Goal: Task Accomplishment & Management: Manage account settings

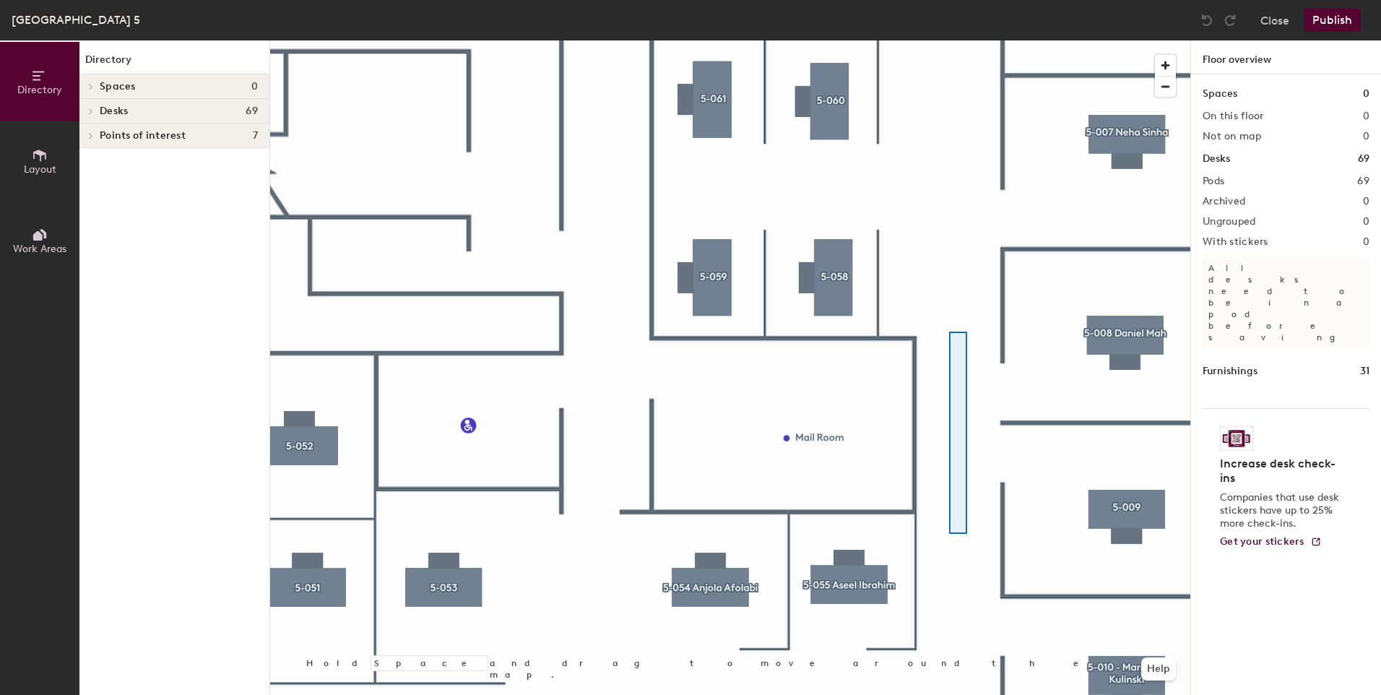
click at [949, 40] on div at bounding box center [730, 40] width 920 height 0
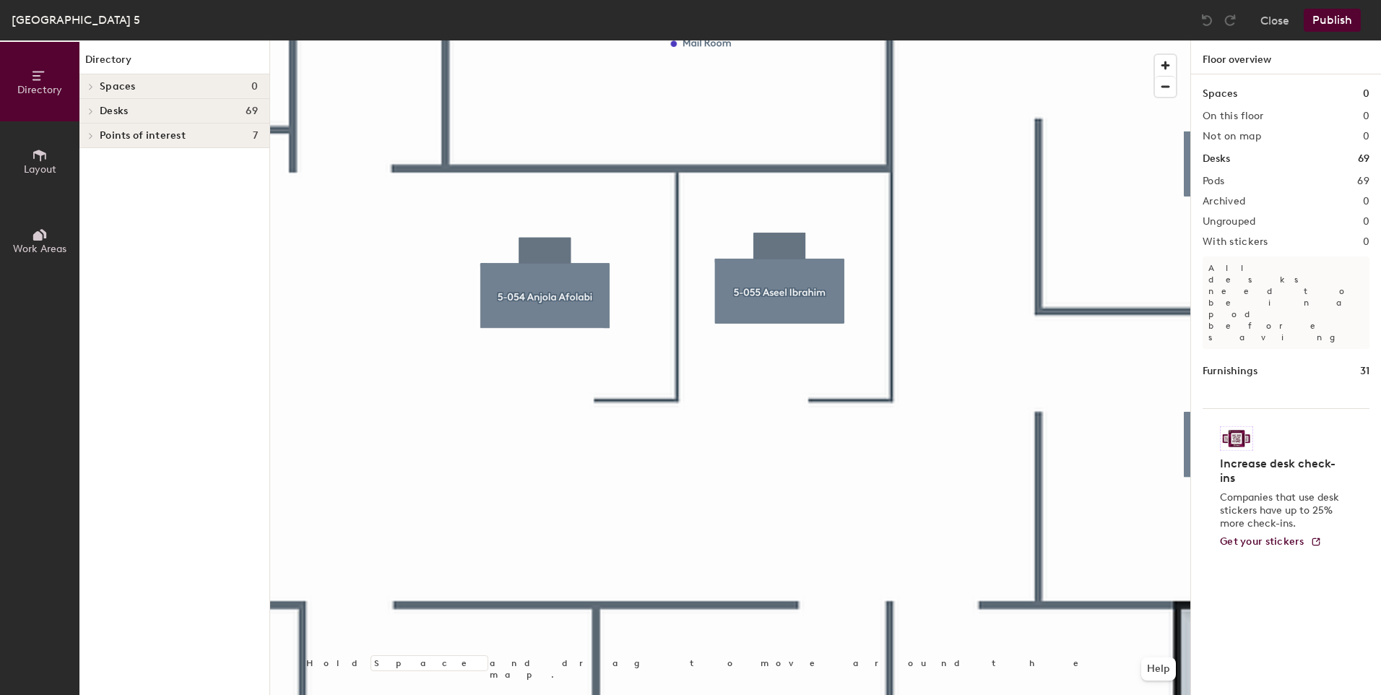
click at [800, 40] on div at bounding box center [730, 40] width 920 height 0
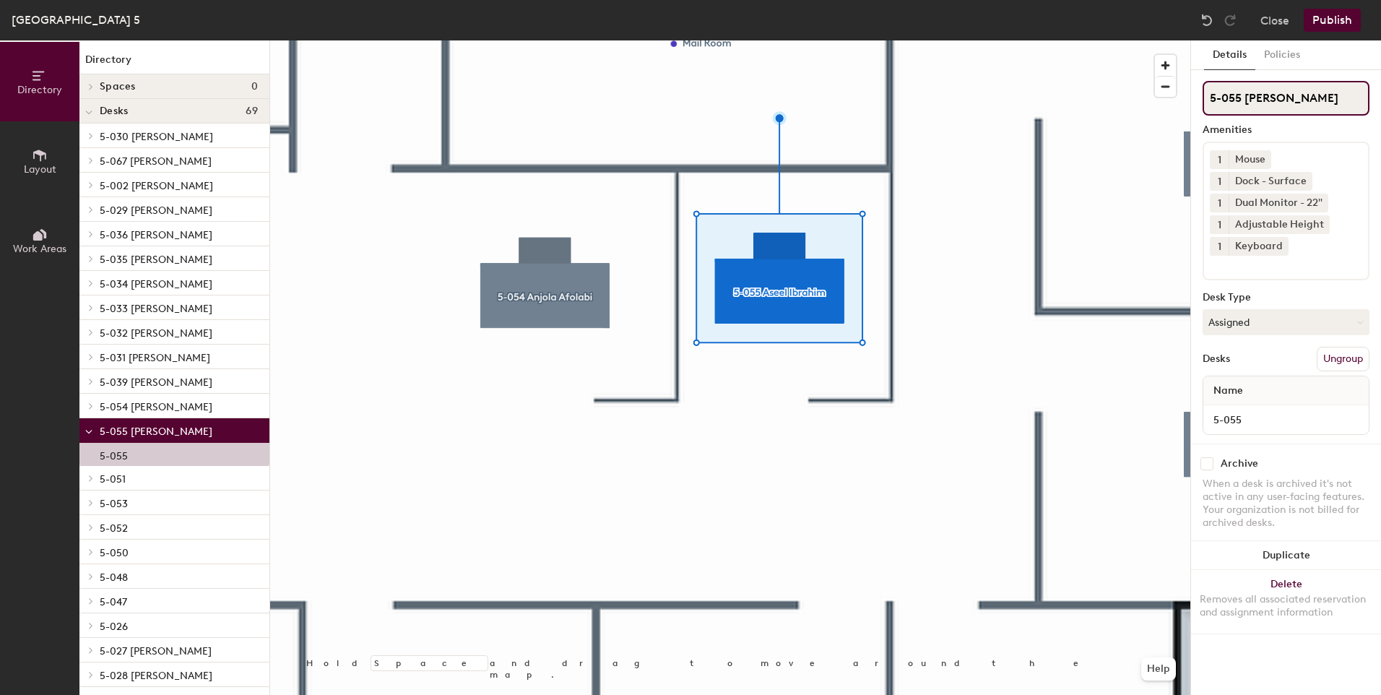
click at [1320, 95] on input "5-055 Aseel Ibrahim" at bounding box center [1286, 98] width 167 height 35
type input "5-055"
click at [1353, 319] on button "Assigned" at bounding box center [1286, 322] width 167 height 26
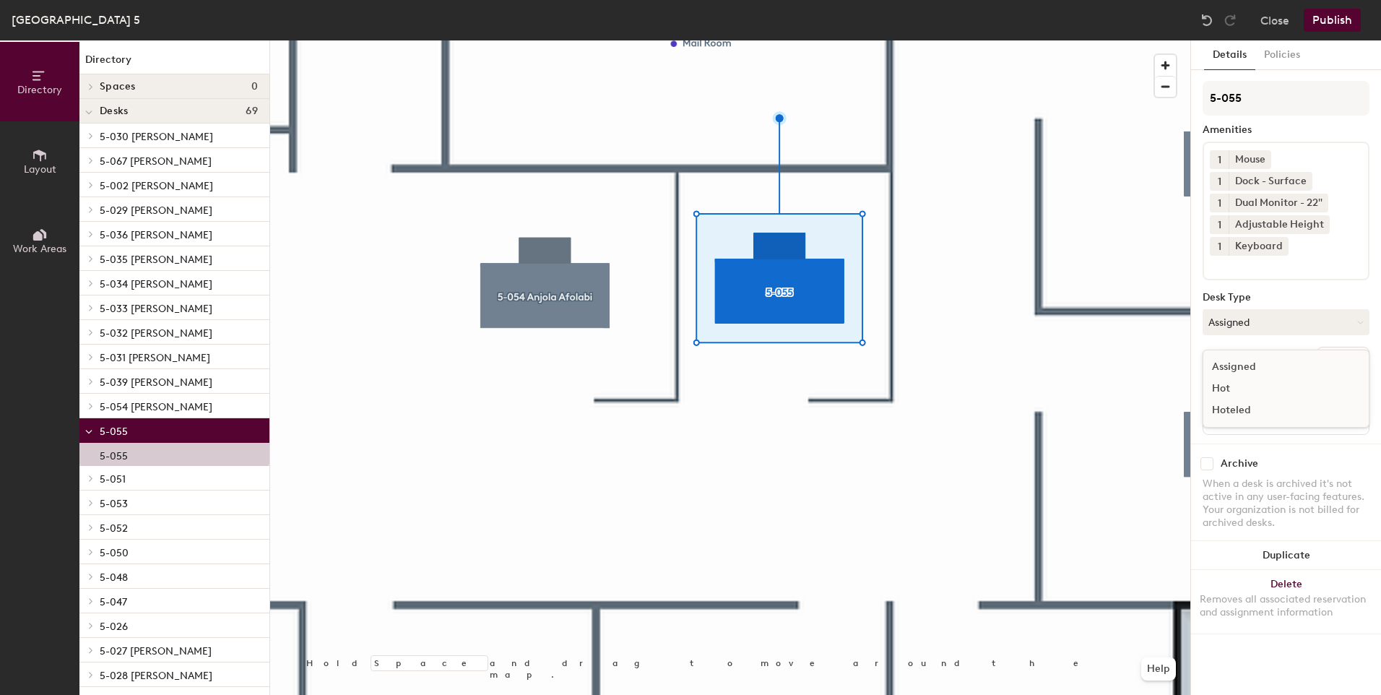
click at [1240, 404] on div "Hoteled" at bounding box center [1276, 411] width 144 height 22
click at [1289, 52] on button "Policies" at bounding box center [1282, 55] width 53 height 30
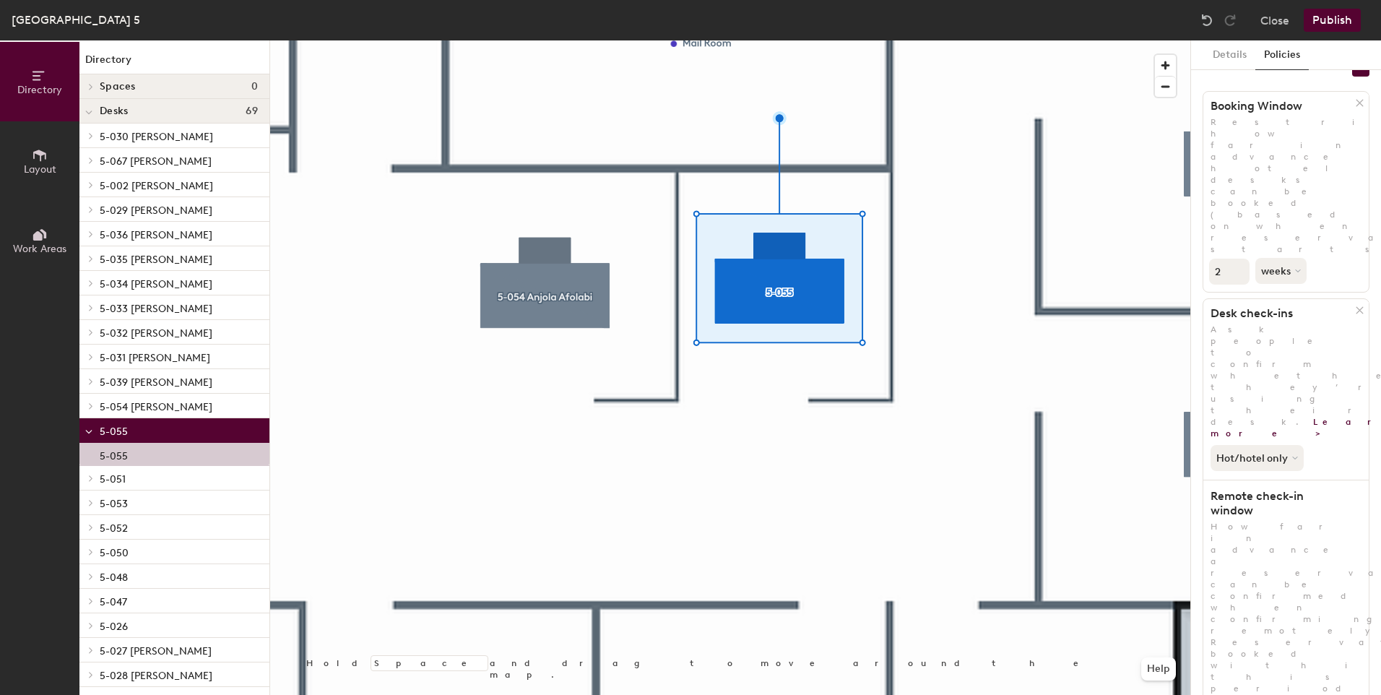
scroll to position [43, 0]
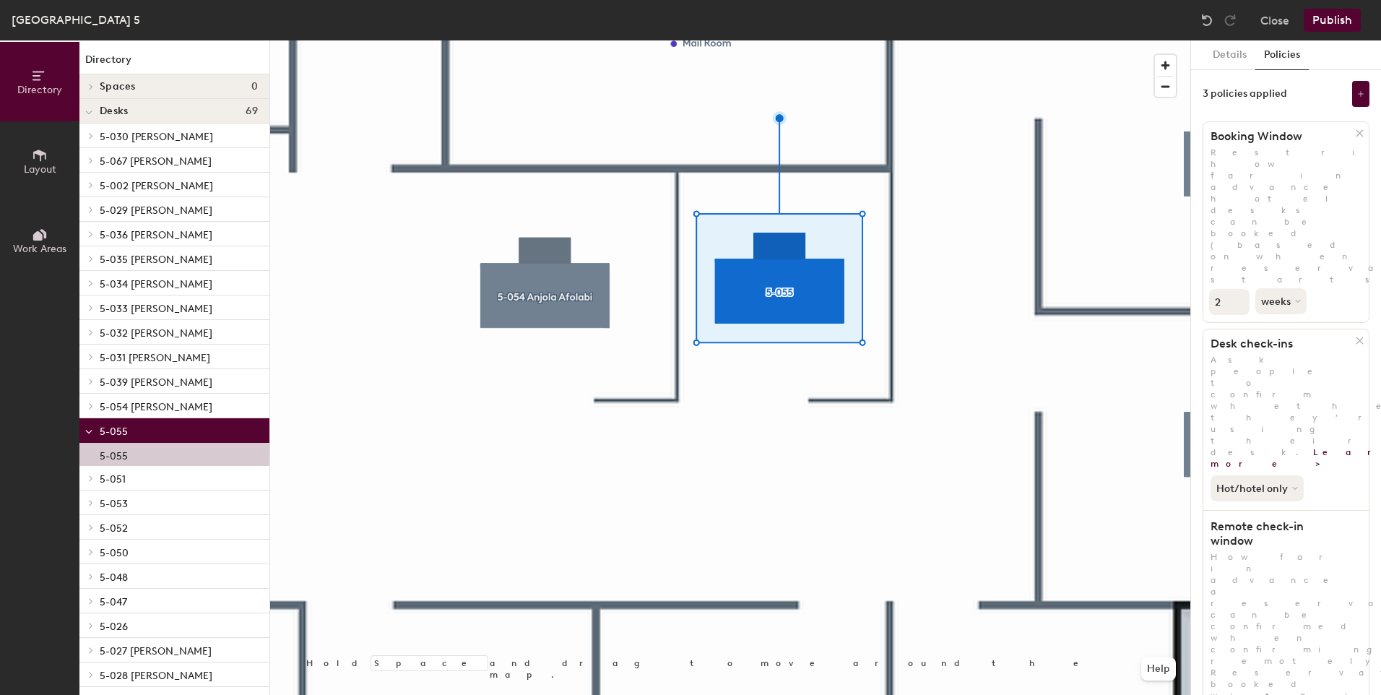
click at [1326, 20] on button "Publish" at bounding box center [1332, 20] width 57 height 23
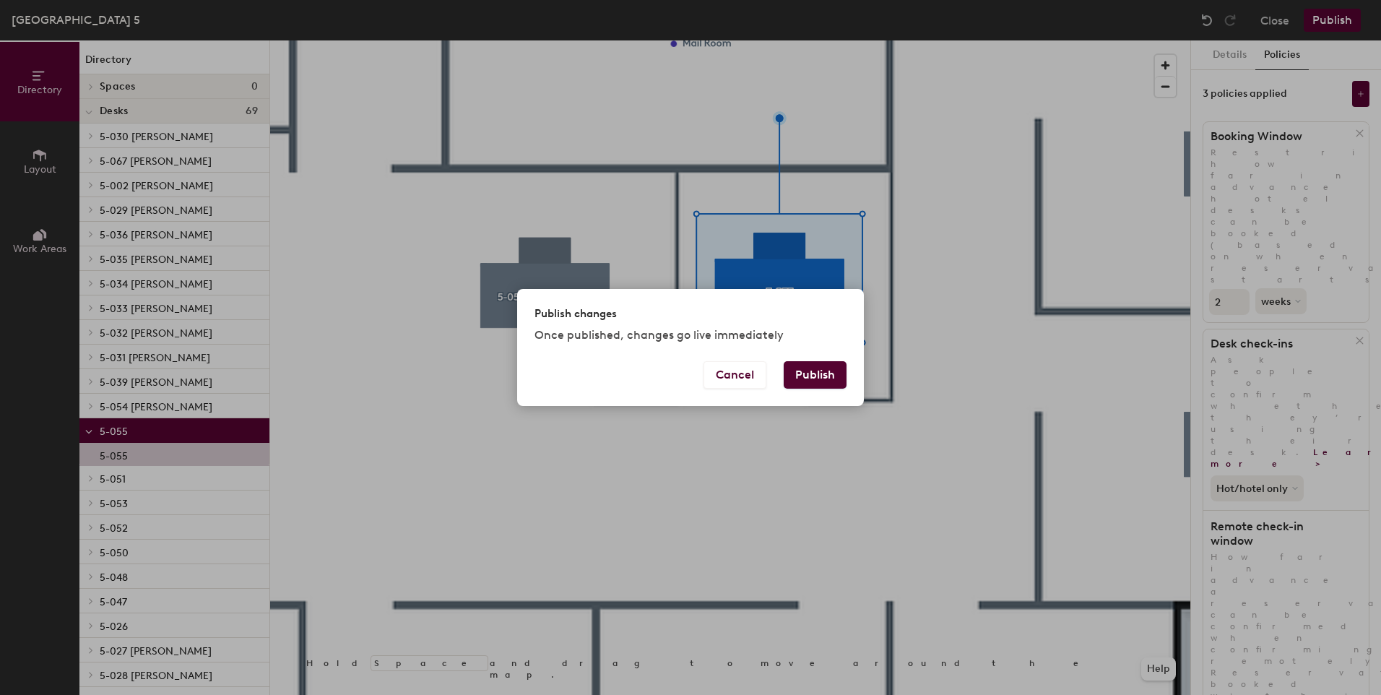
click at [825, 379] on button "Publish" at bounding box center [815, 374] width 63 height 27
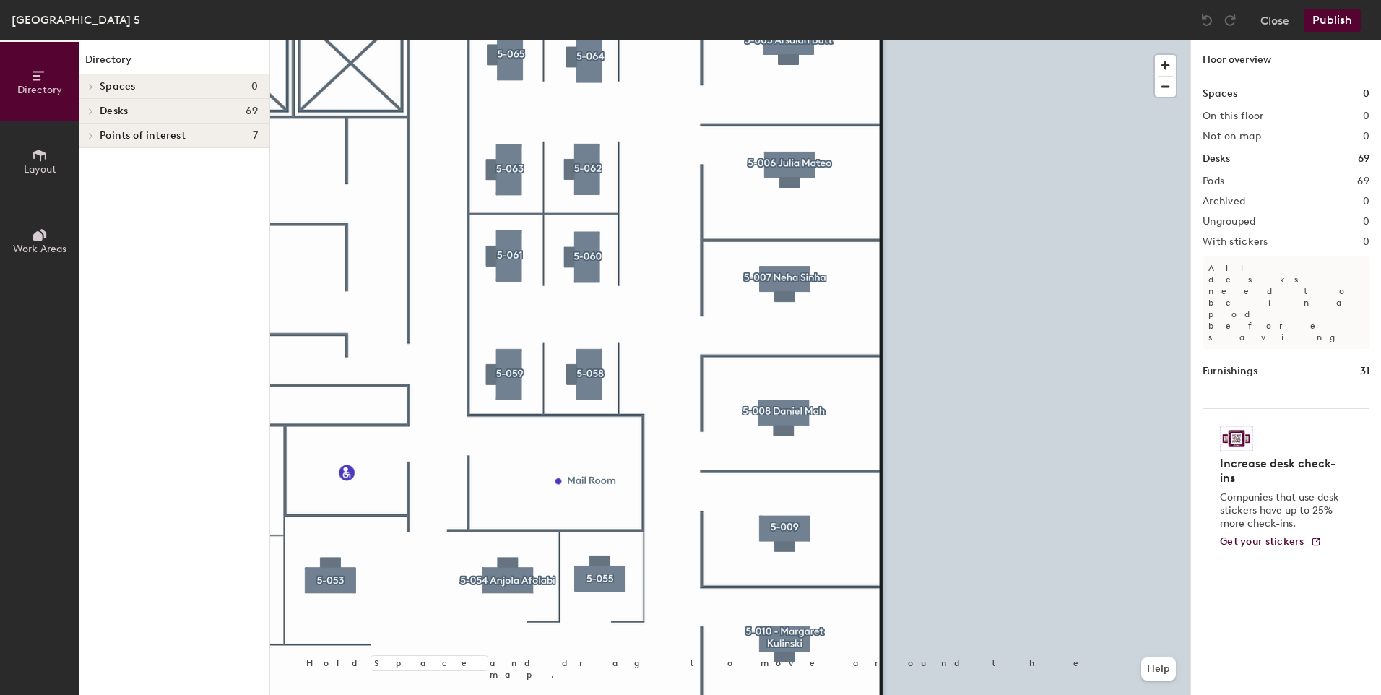
click at [510, 40] on div at bounding box center [730, 40] width 920 height 0
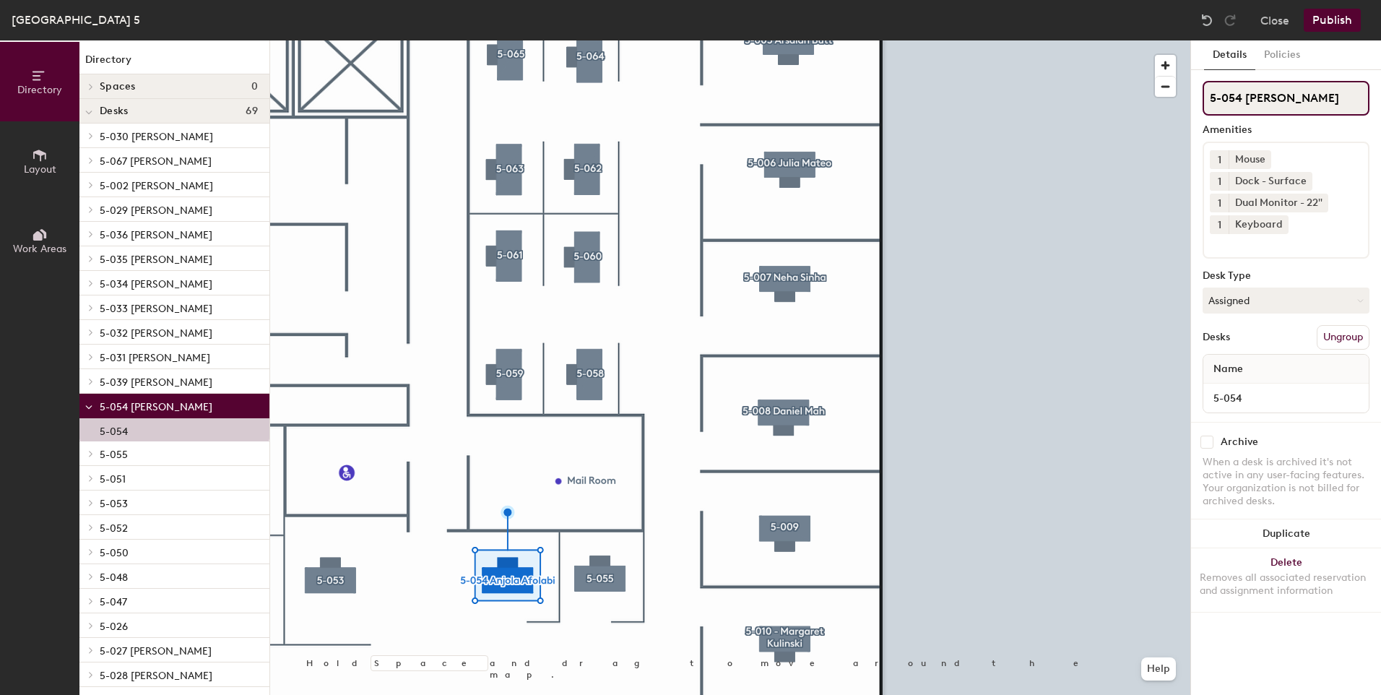
click at [1336, 100] on input "5-054 Anjola Afolabi" at bounding box center [1286, 98] width 167 height 35
type input "5-054"
click at [1292, 228] on div "1 Mouse 1 Dock - Surface 1 Dual Monitor - 22" 1 Keyboard" at bounding box center [1286, 200] width 167 height 117
click at [1360, 294] on button "Assigned" at bounding box center [1286, 301] width 167 height 26
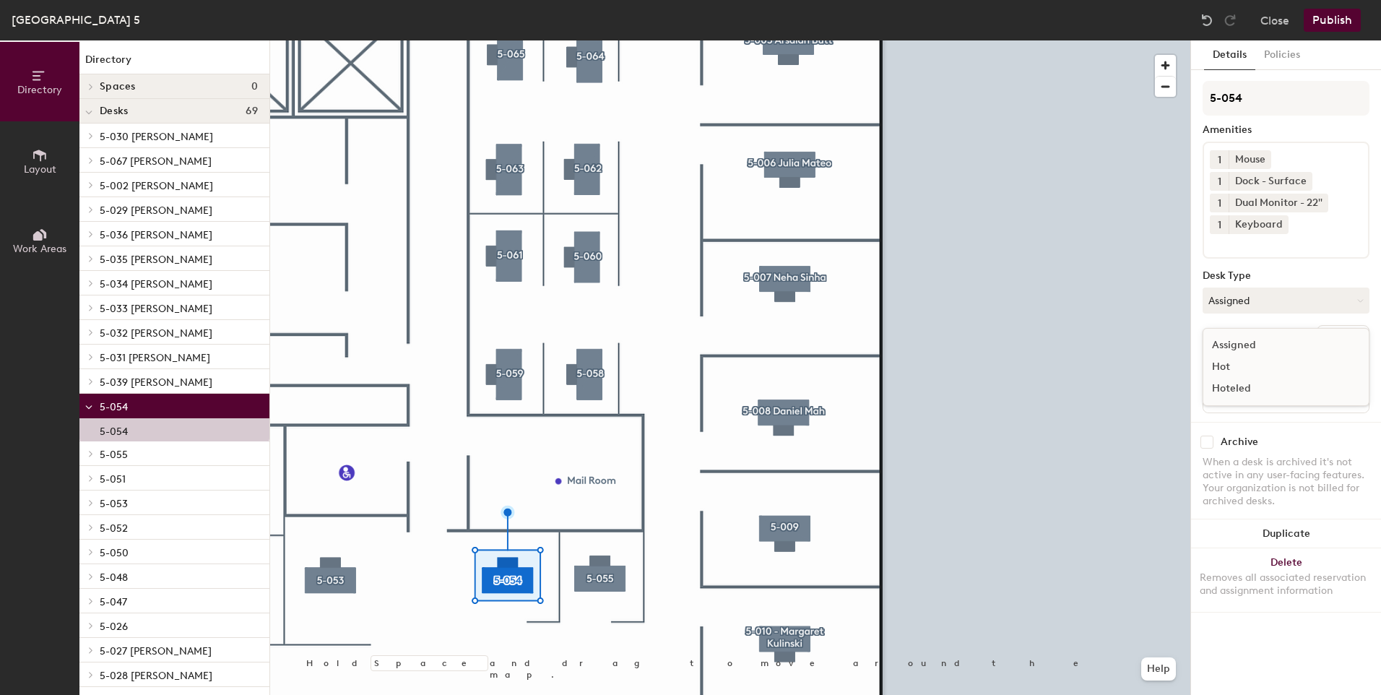
click at [1244, 387] on div "Hoteled" at bounding box center [1276, 389] width 144 height 22
click at [1286, 55] on button "Policies" at bounding box center [1282, 55] width 53 height 30
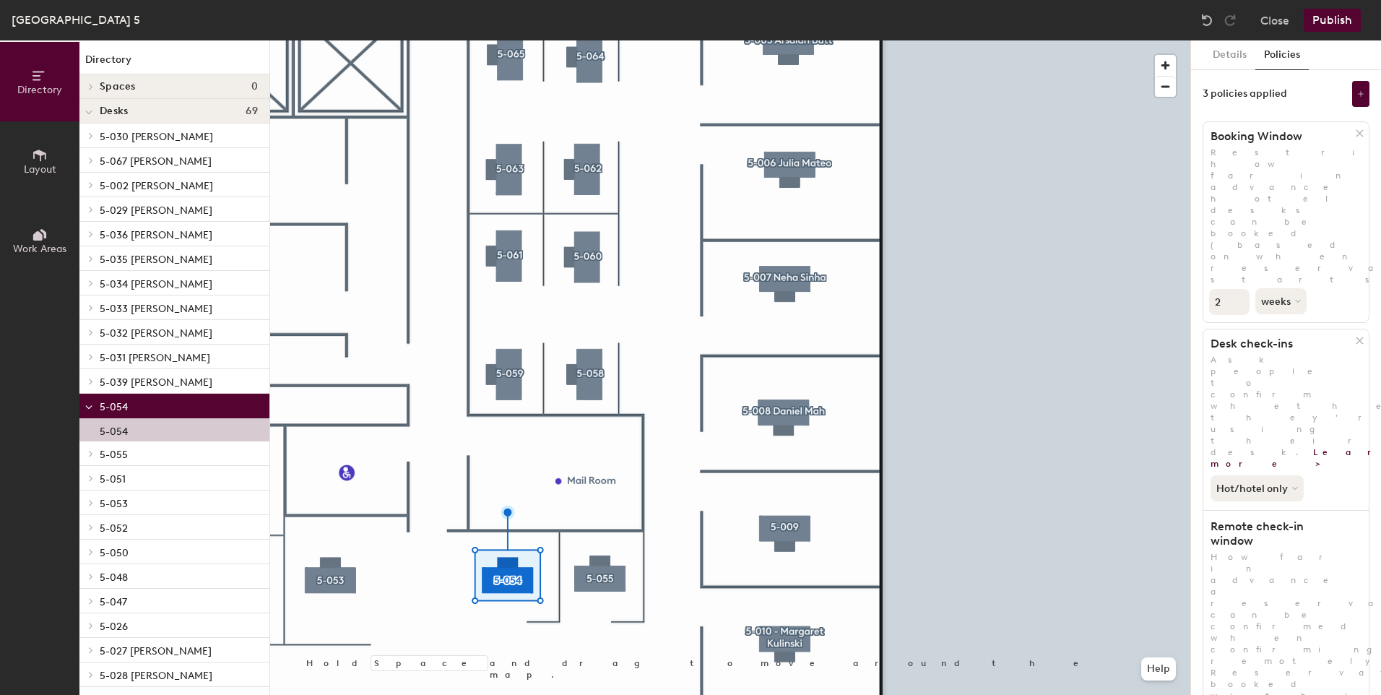
click at [1320, 14] on button "Publish" at bounding box center [1332, 20] width 57 height 23
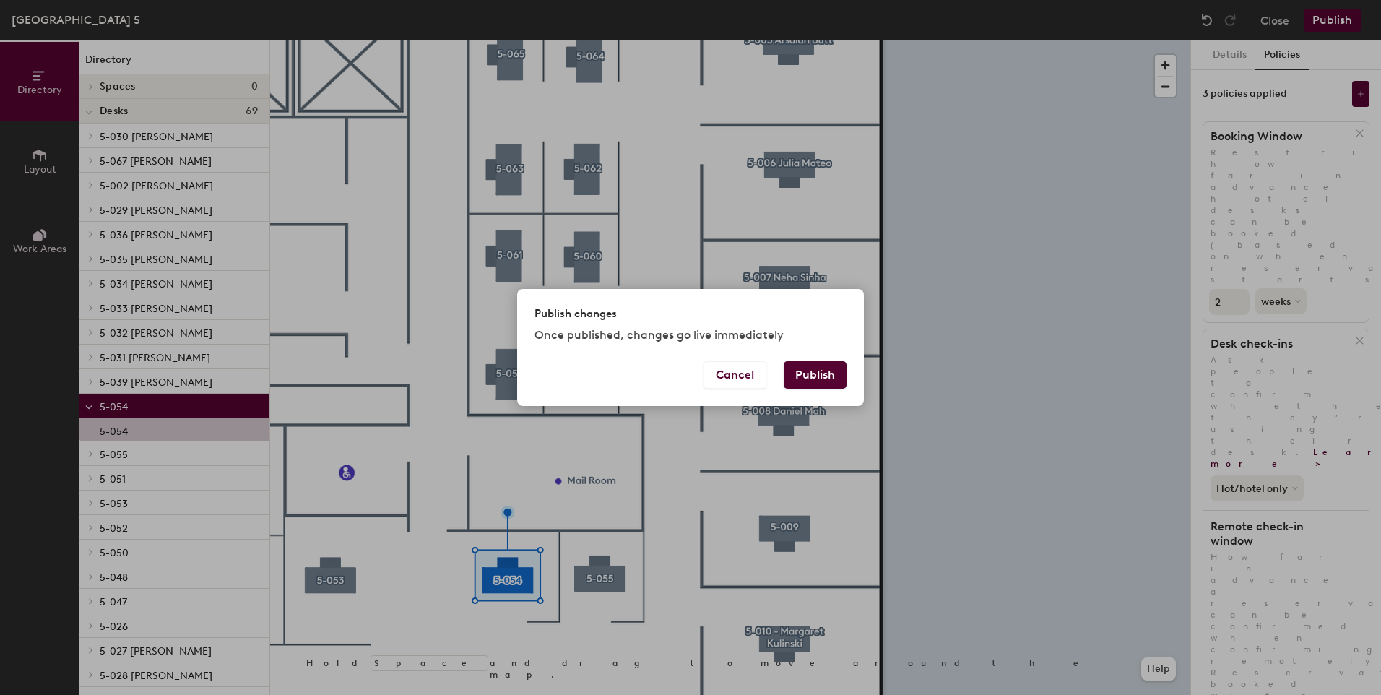
click at [822, 372] on button "Publish" at bounding box center [815, 374] width 63 height 27
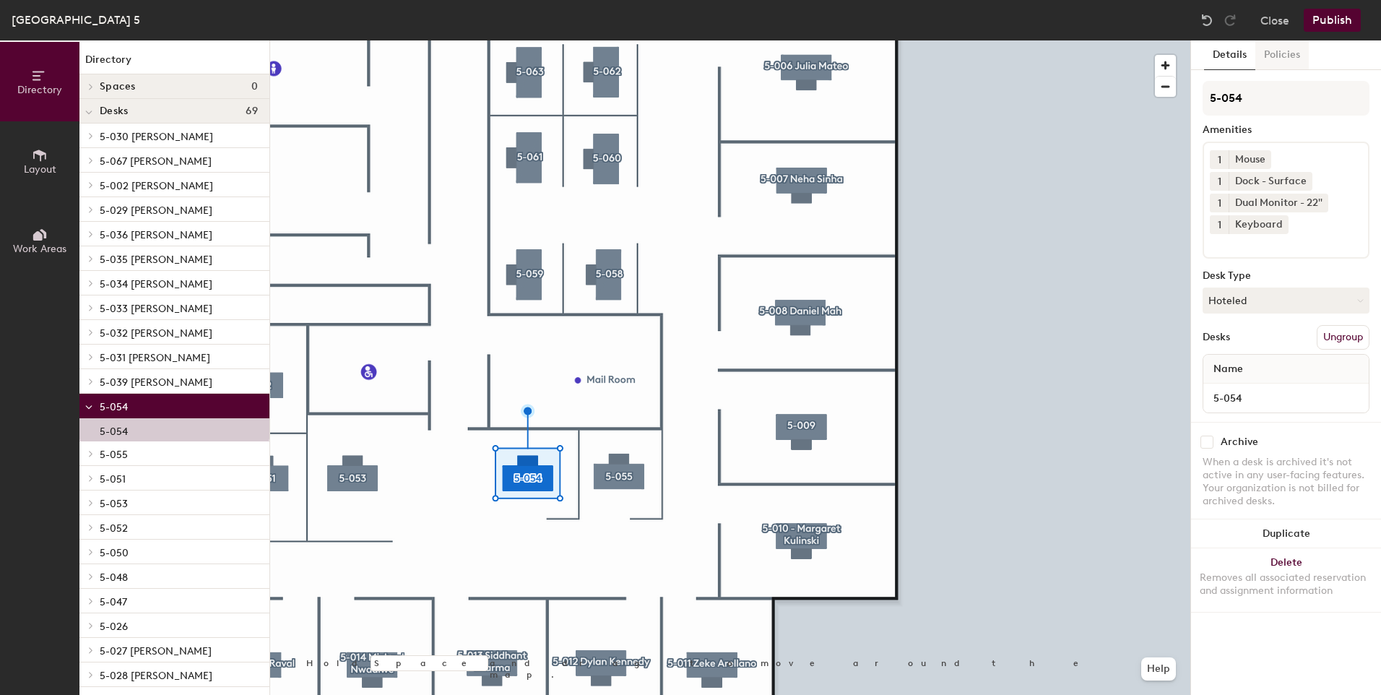
click at [1288, 49] on button "Policies" at bounding box center [1282, 55] width 53 height 30
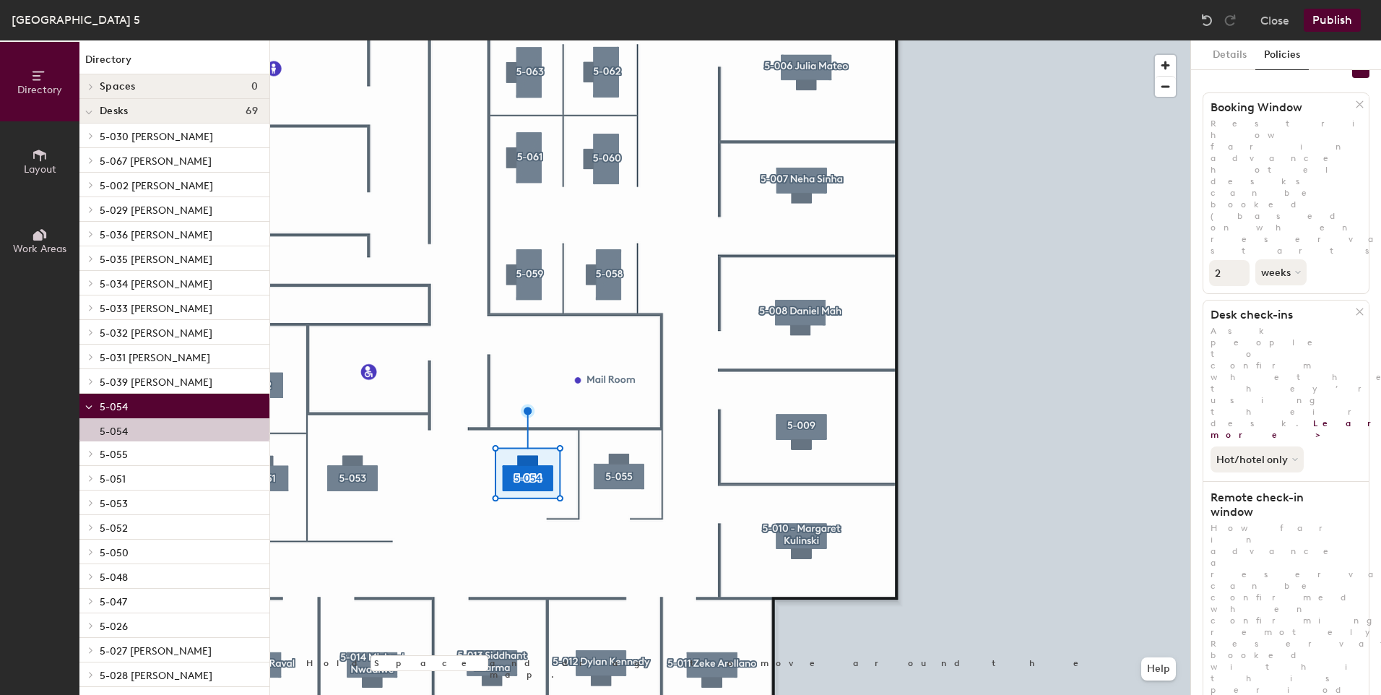
scroll to position [43, 0]
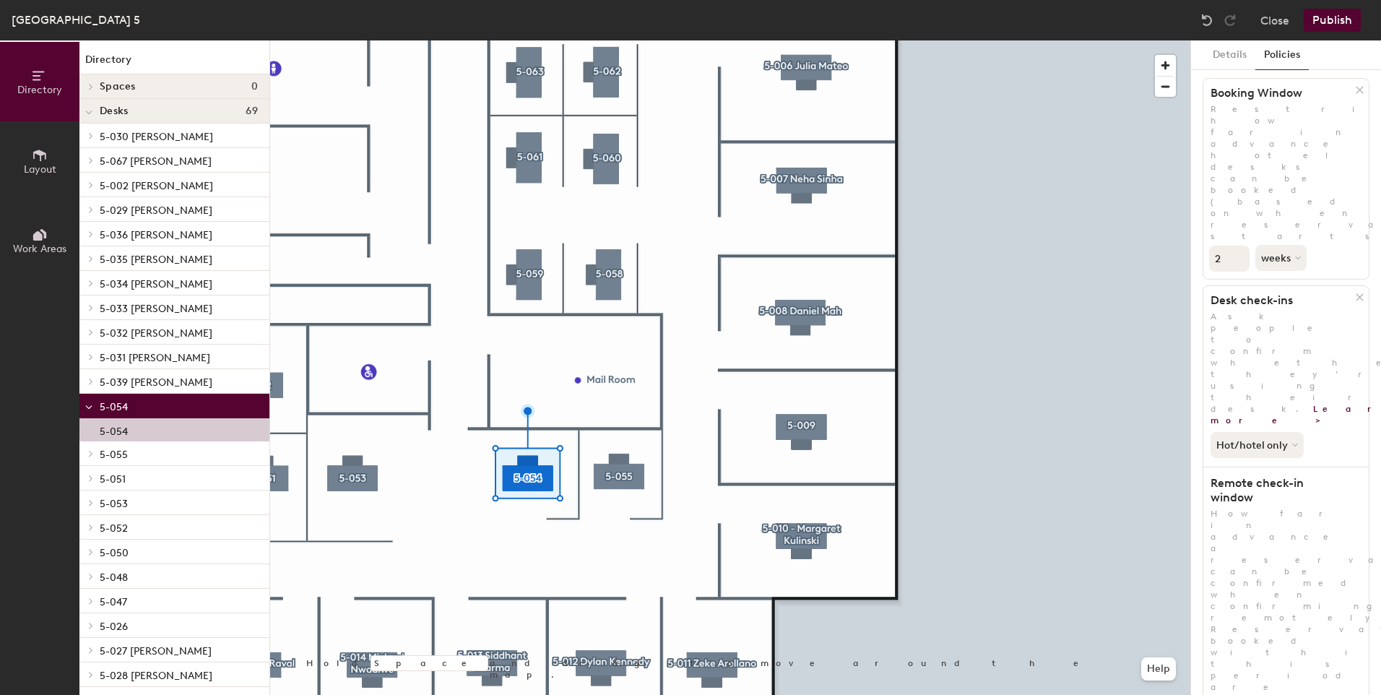
click at [1326, 16] on button "Publish" at bounding box center [1332, 20] width 57 height 23
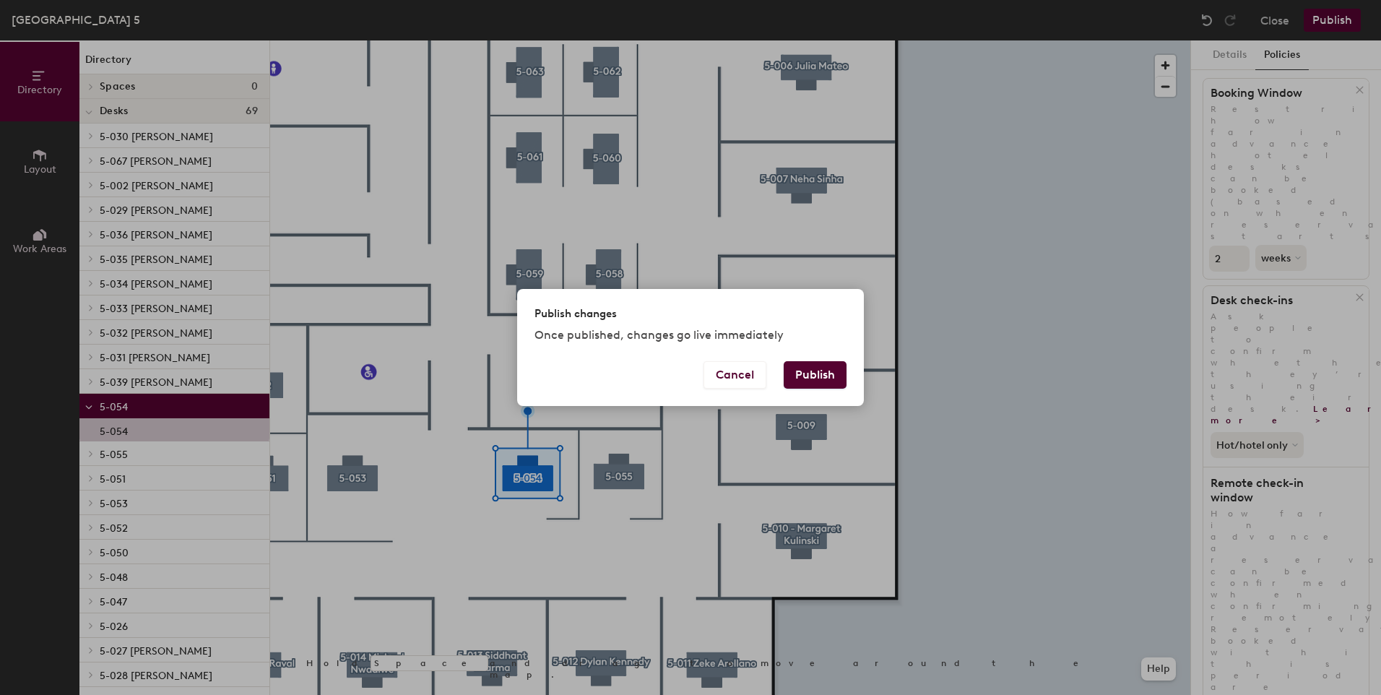
click at [808, 373] on button "Publish" at bounding box center [815, 374] width 63 height 27
